Goal: Information Seeking & Learning: Learn about a topic

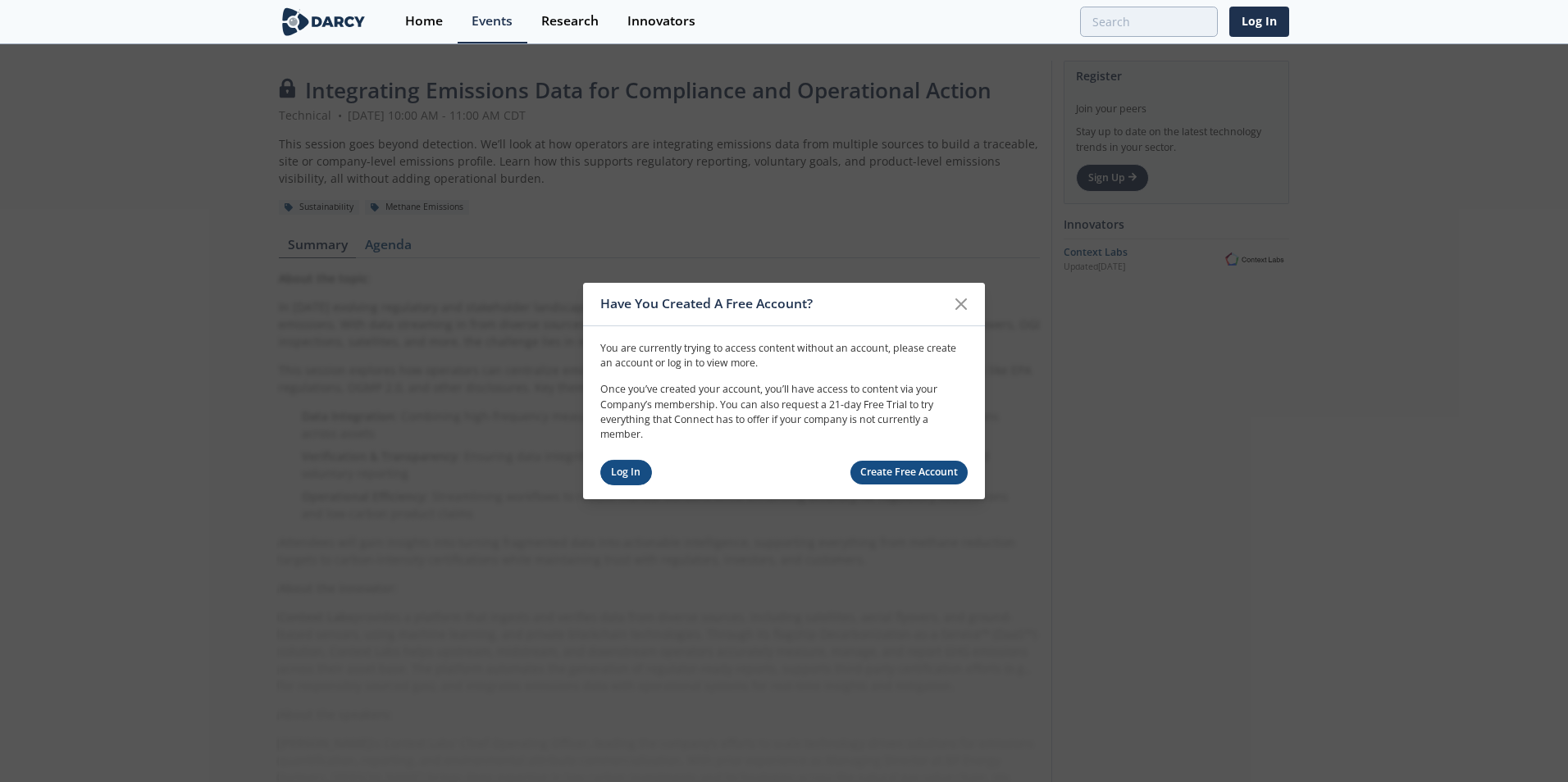
click at [618, 480] on link "Log In" at bounding box center [626, 472] width 52 height 26
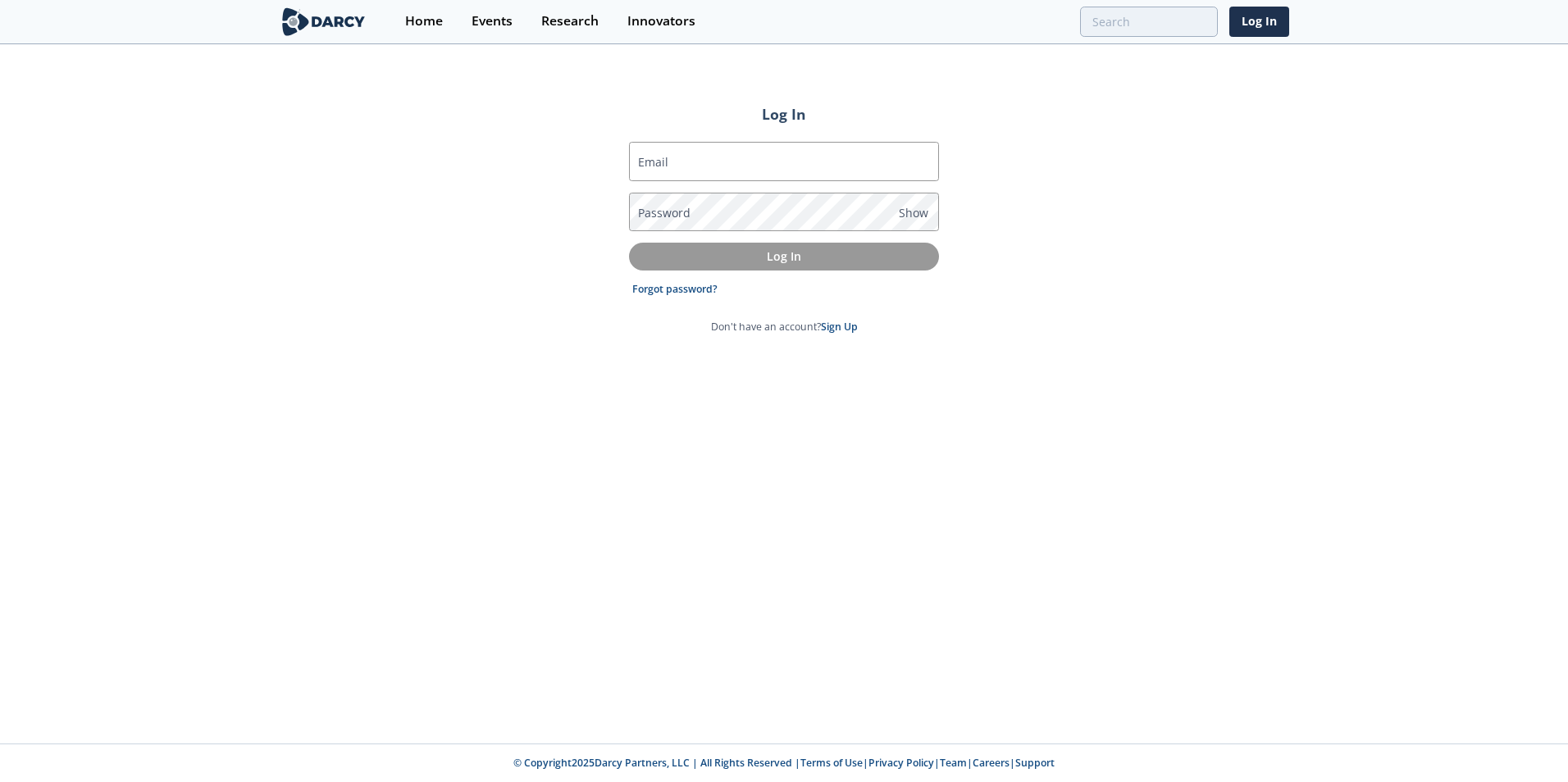
type input "[PERSON_NAME][EMAIL_ADDRESS][PERSON_NAME][DOMAIN_NAME]"
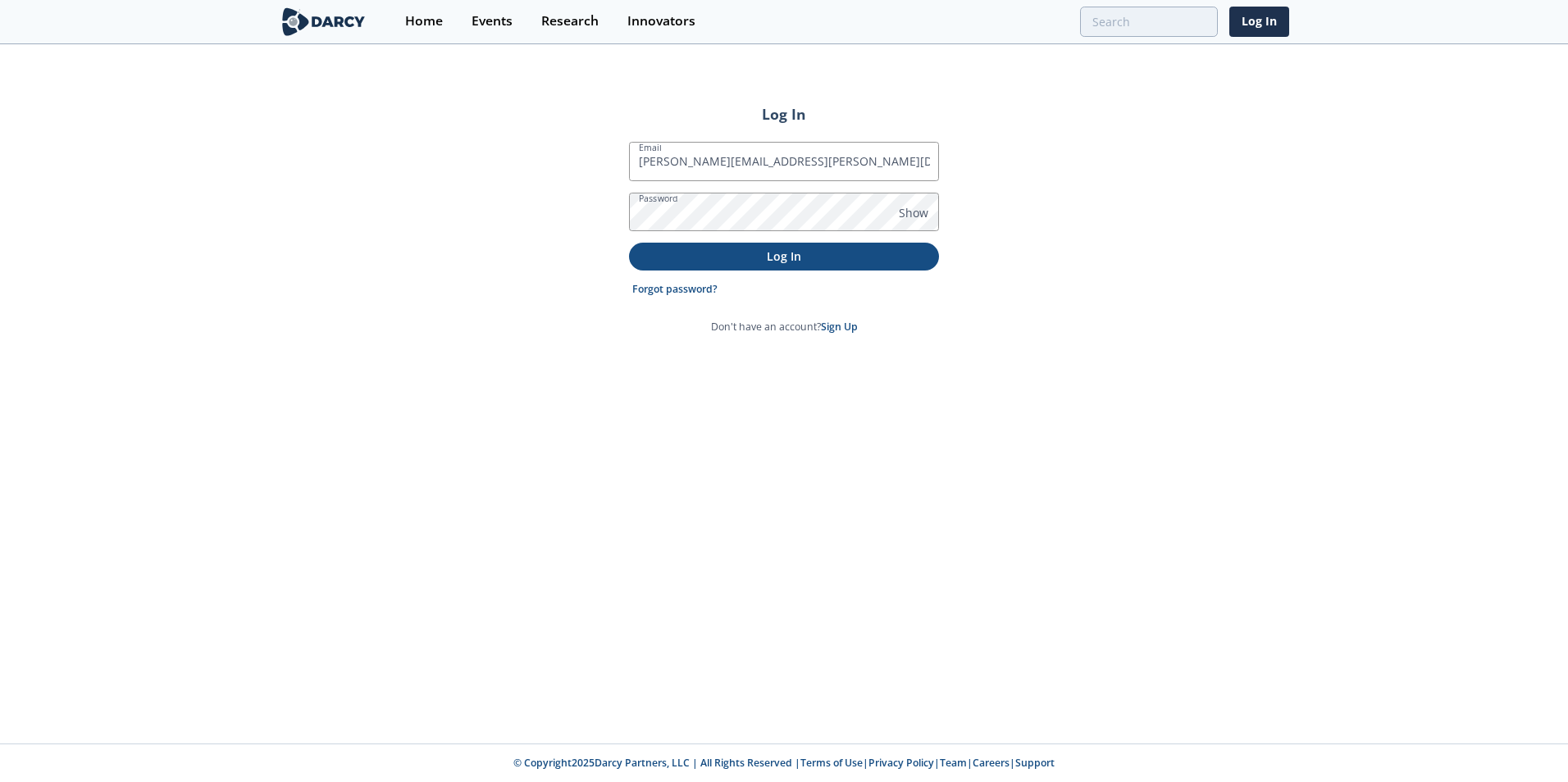
click at [808, 251] on p "Log In" at bounding box center [784, 256] width 288 height 17
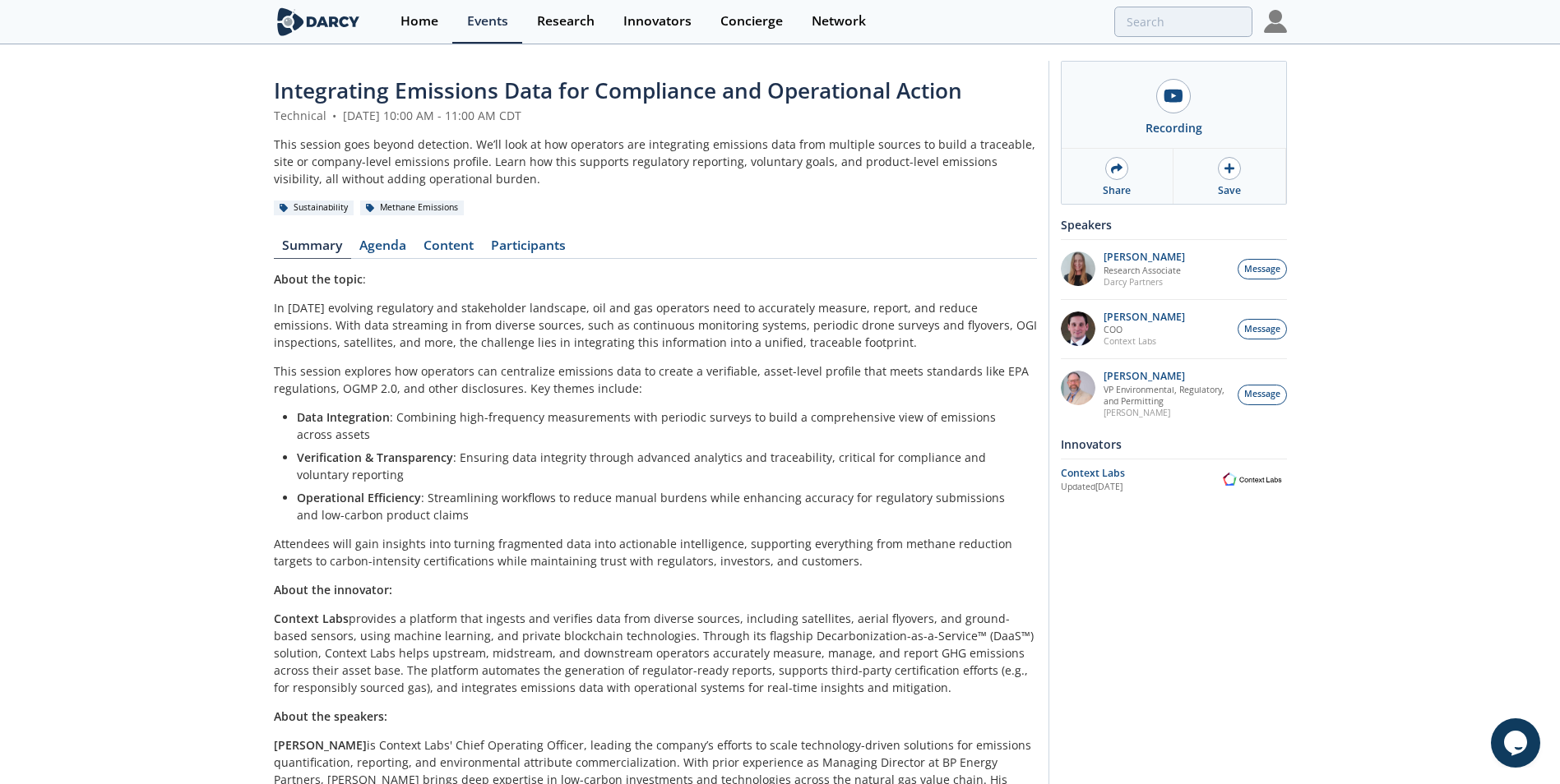
click at [387, 234] on div "Integrating Emissions Data for Compliance and Operational Action Technical • [D…" at bounding box center [656, 495] width 763 height 841
click at [386, 242] on link "Agenda" at bounding box center [383, 249] width 64 height 20
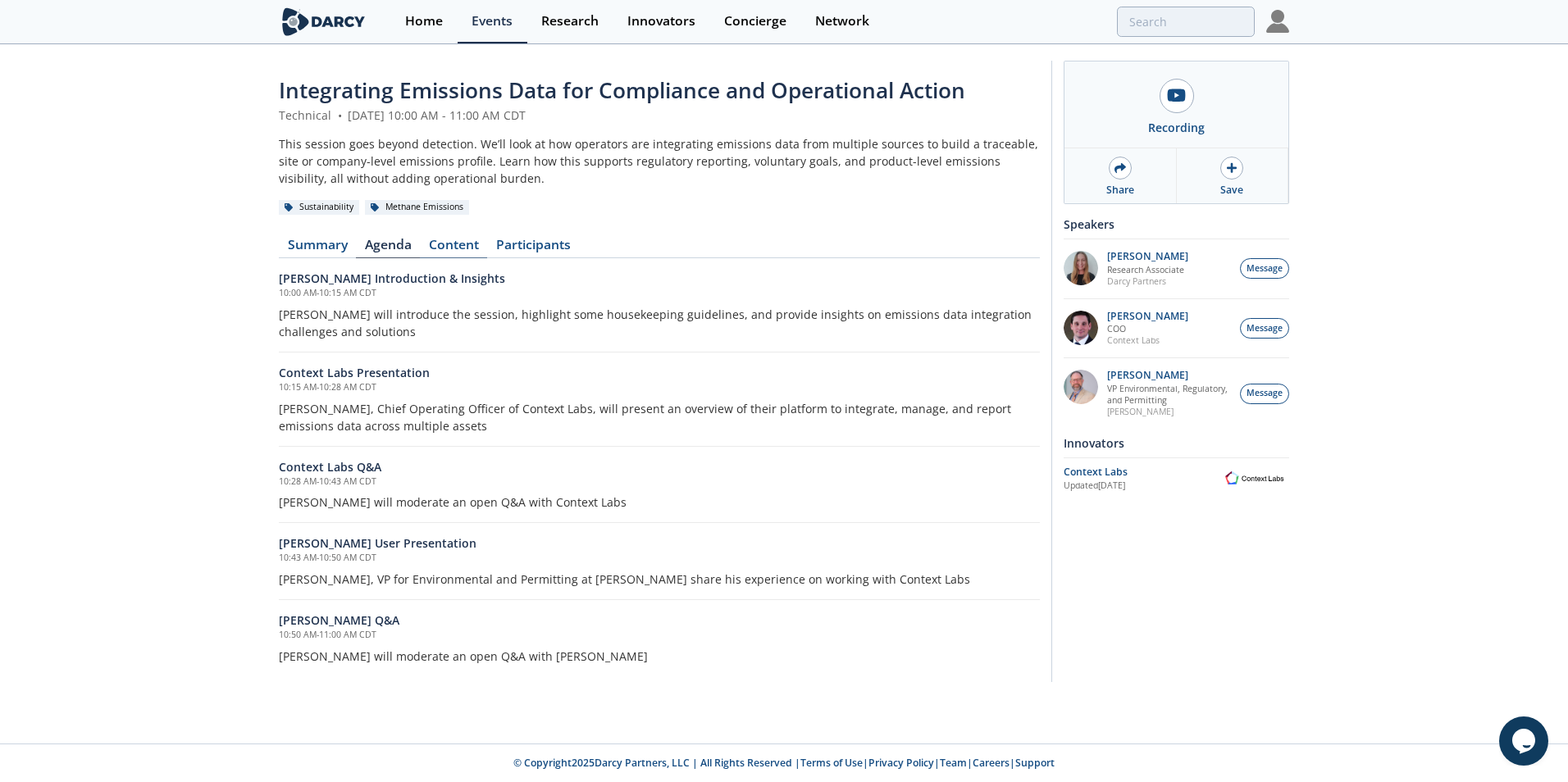
click at [470, 246] on link "Content" at bounding box center [453, 248] width 67 height 20
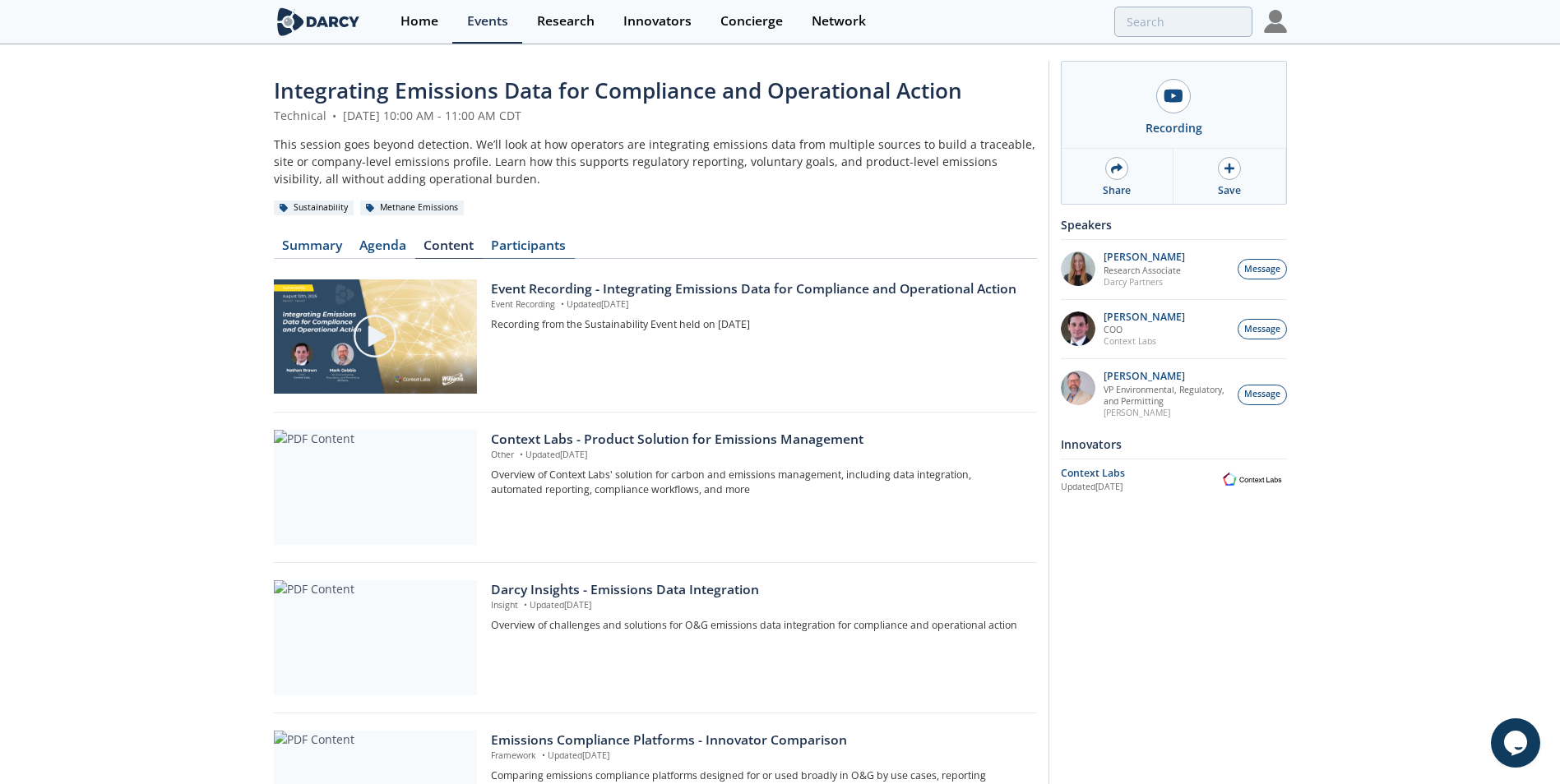
click at [515, 249] on link "Participants" at bounding box center [529, 249] width 92 height 20
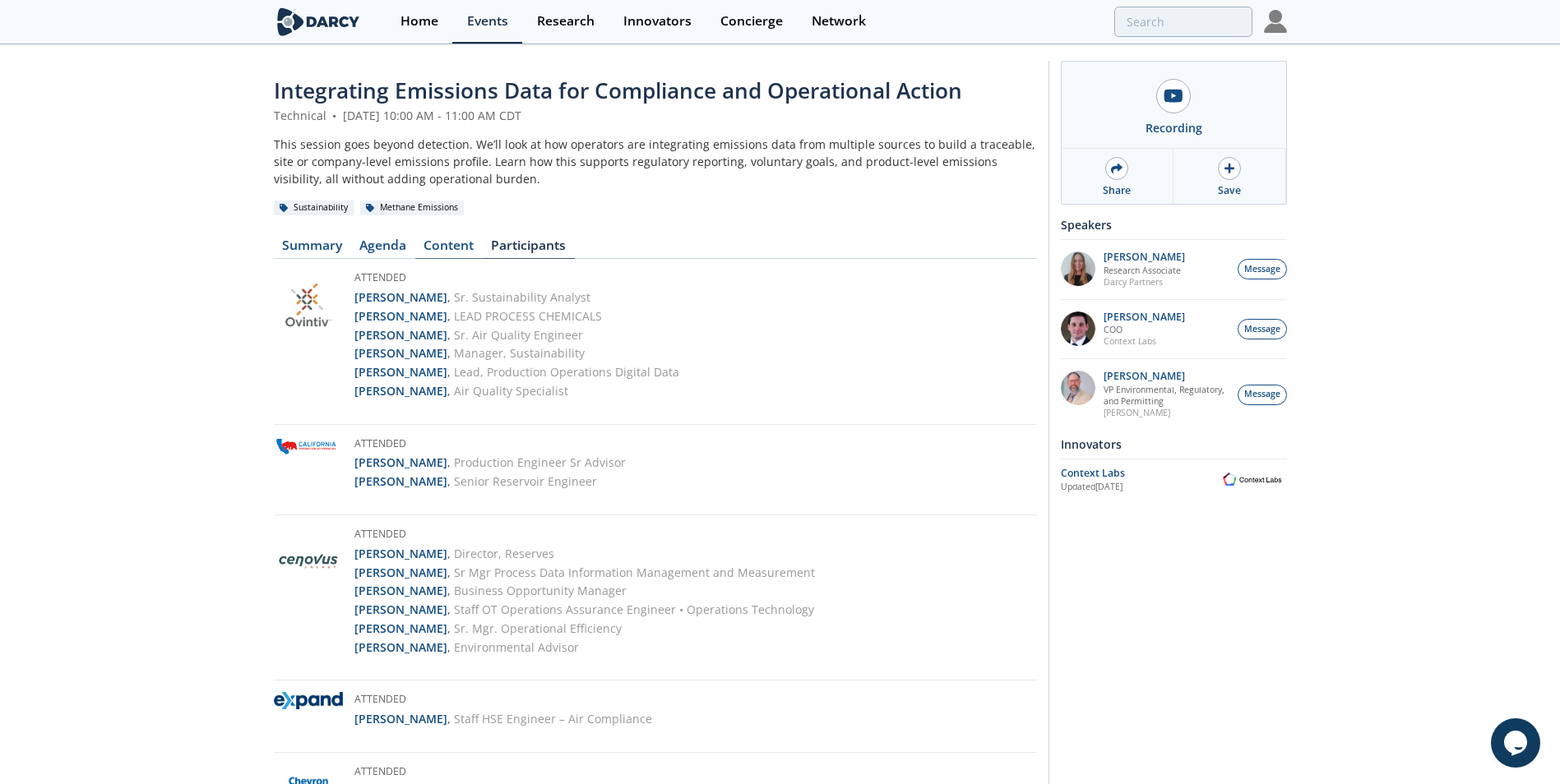
click at [448, 254] on link "Content" at bounding box center [449, 249] width 67 height 20
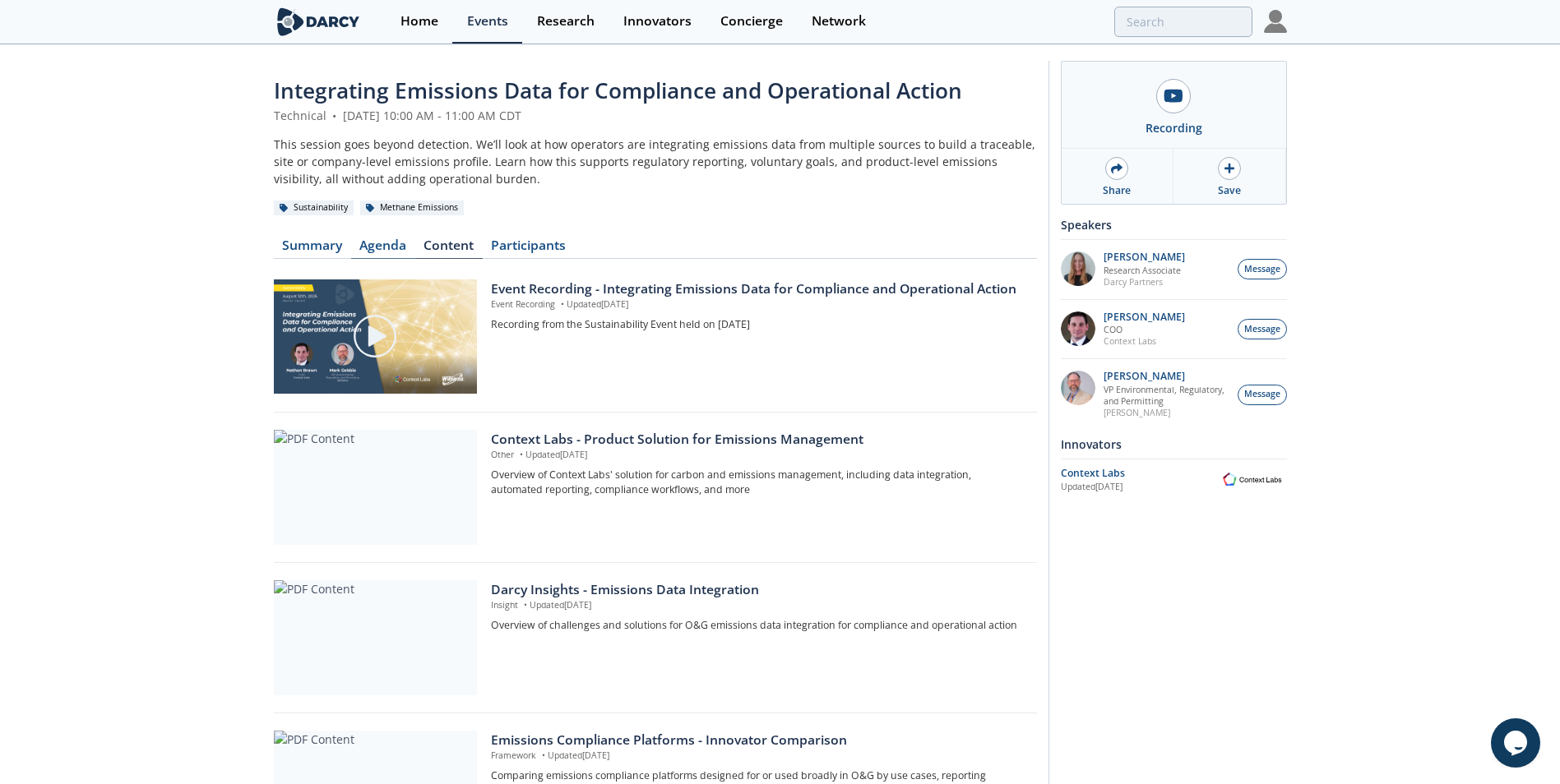
click at [403, 239] on link "Agenda" at bounding box center [383, 249] width 64 height 20
